Goal: Information Seeking & Learning: Learn about a topic

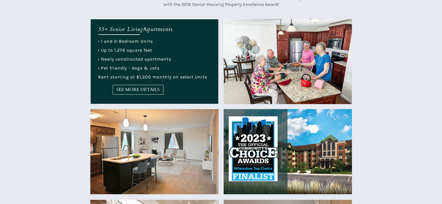
scroll to position [195, 0]
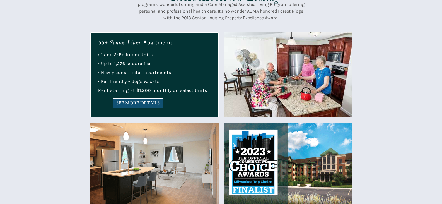
click at [126, 102] on span "SEE MORE DETAILS" at bounding box center [138, 102] width 50 height 5
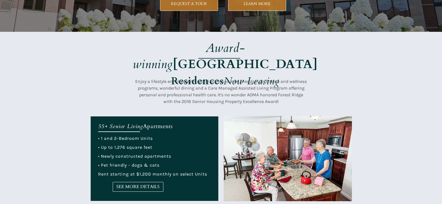
scroll to position [9, 0]
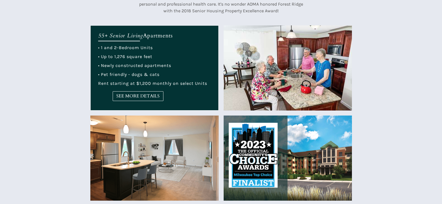
scroll to position [201, 0]
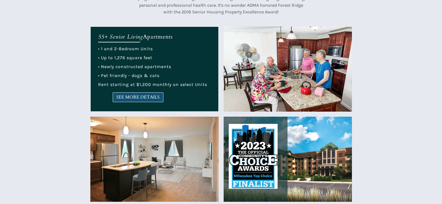
click at [134, 95] on span "SEE MORE DETAILS" at bounding box center [138, 97] width 50 height 5
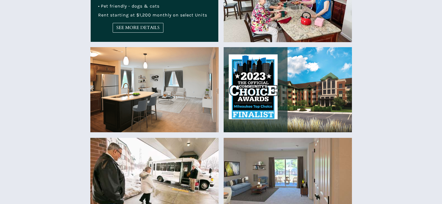
scroll to position [285, 0]
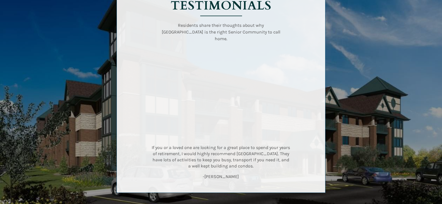
scroll to position [808, 0]
